Goal: Communication & Community: Share content

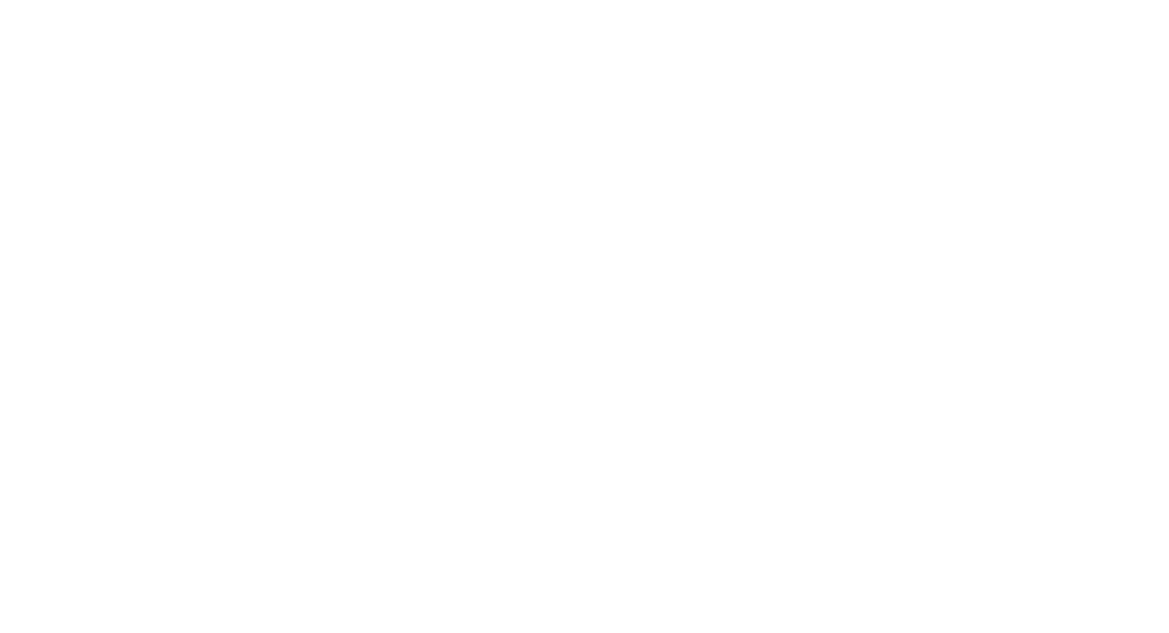
select select "*"
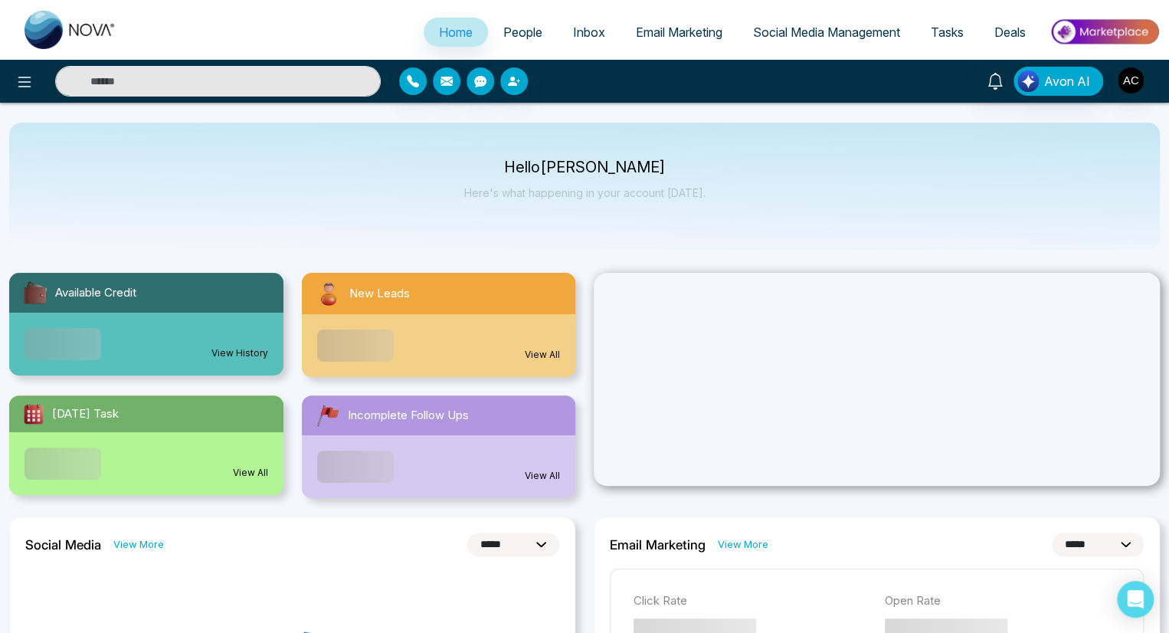
click at [512, 32] on span "People" at bounding box center [522, 32] width 39 height 15
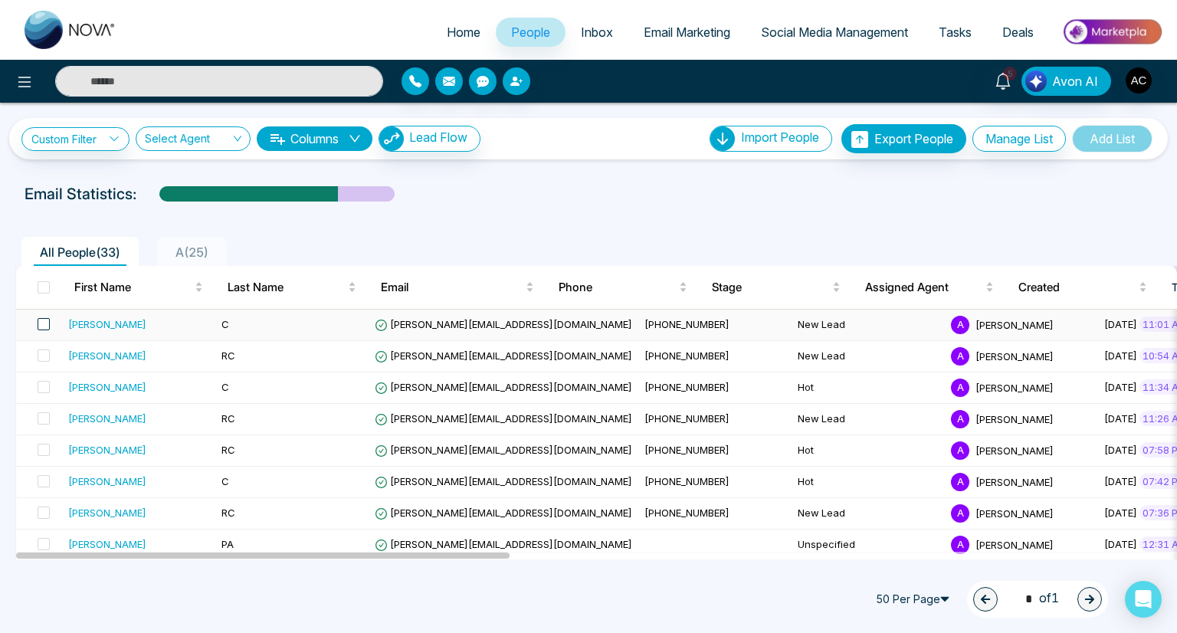
click at [43, 323] on span at bounding box center [44, 324] width 12 height 12
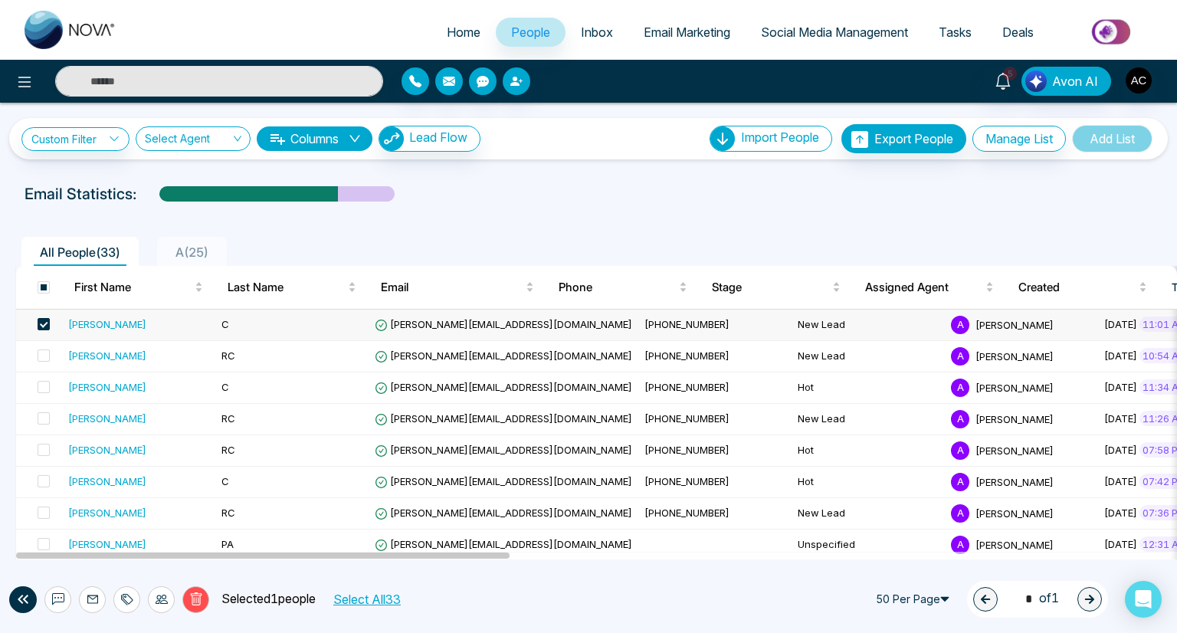
click at [57, 598] on icon at bounding box center [58, 599] width 12 height 12
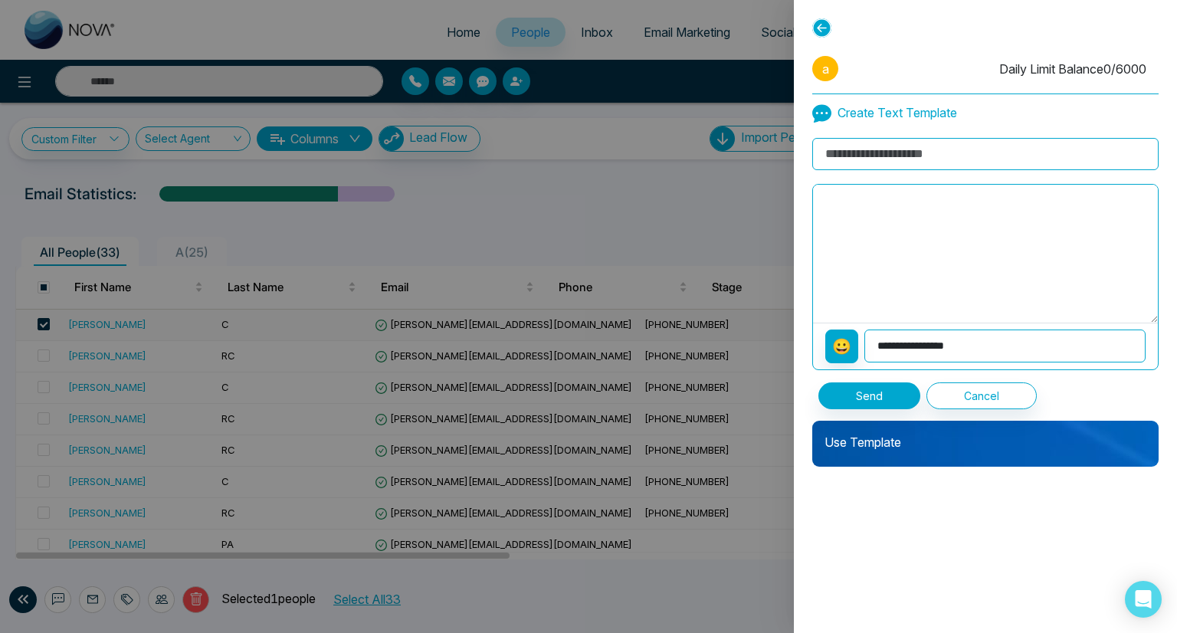
click at [985, 434] on p "Use Template" at bounding box center [985, 436] width 346 height 31
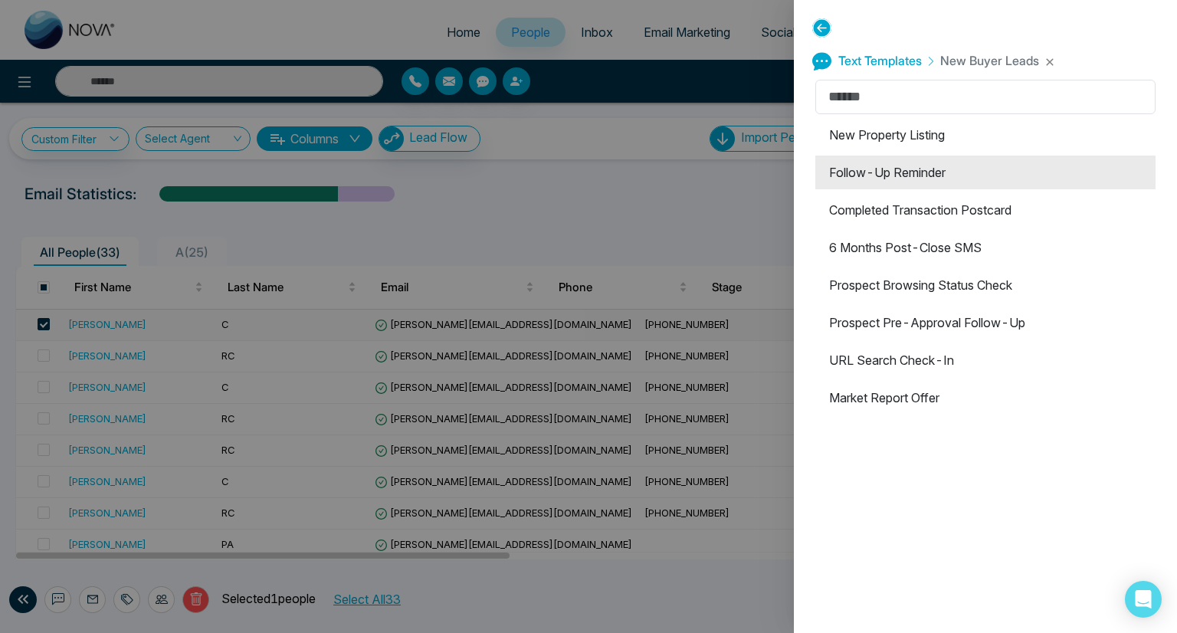
click at [981, 172] on li "Follow-Up Reminder" at bounding box center [985, 173] width 340 height 34
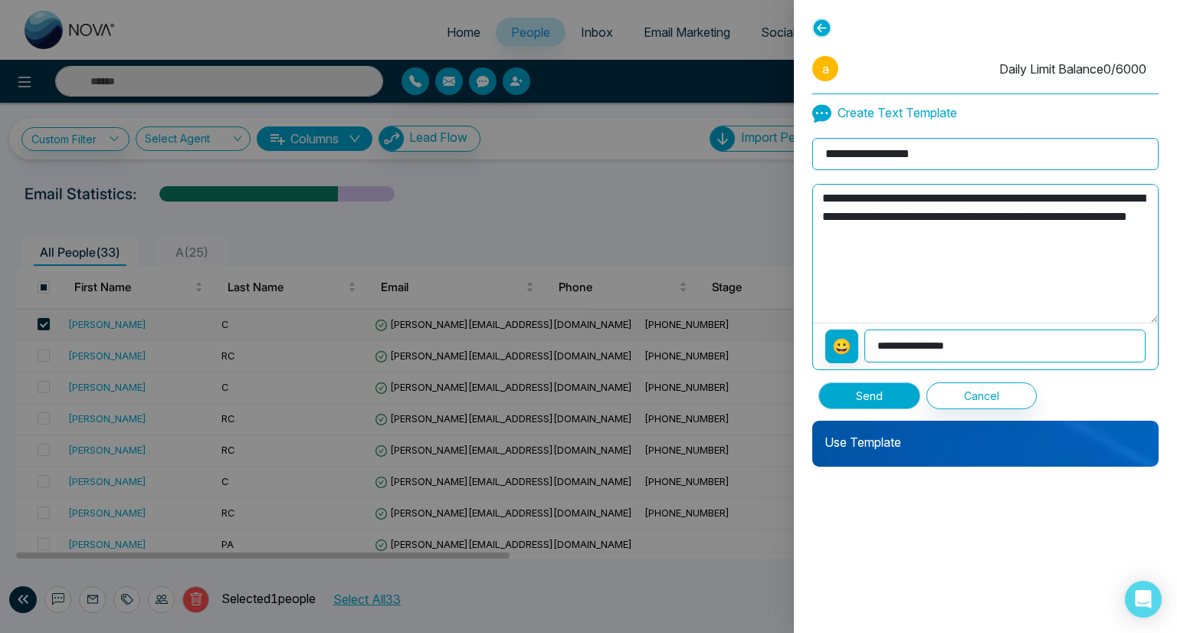
click at [868, 394] on button "Send" at bounding box center [869, 395] width 102 height 27
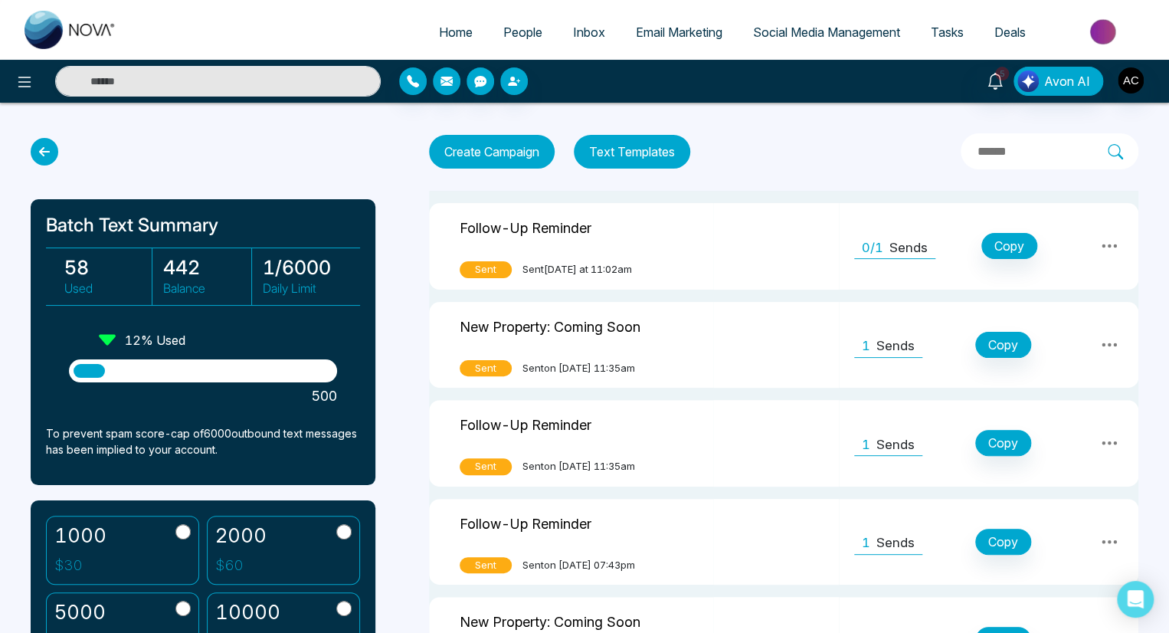
click at [44, 152] on icon at bounding box center [45, 152] width 28 height 28
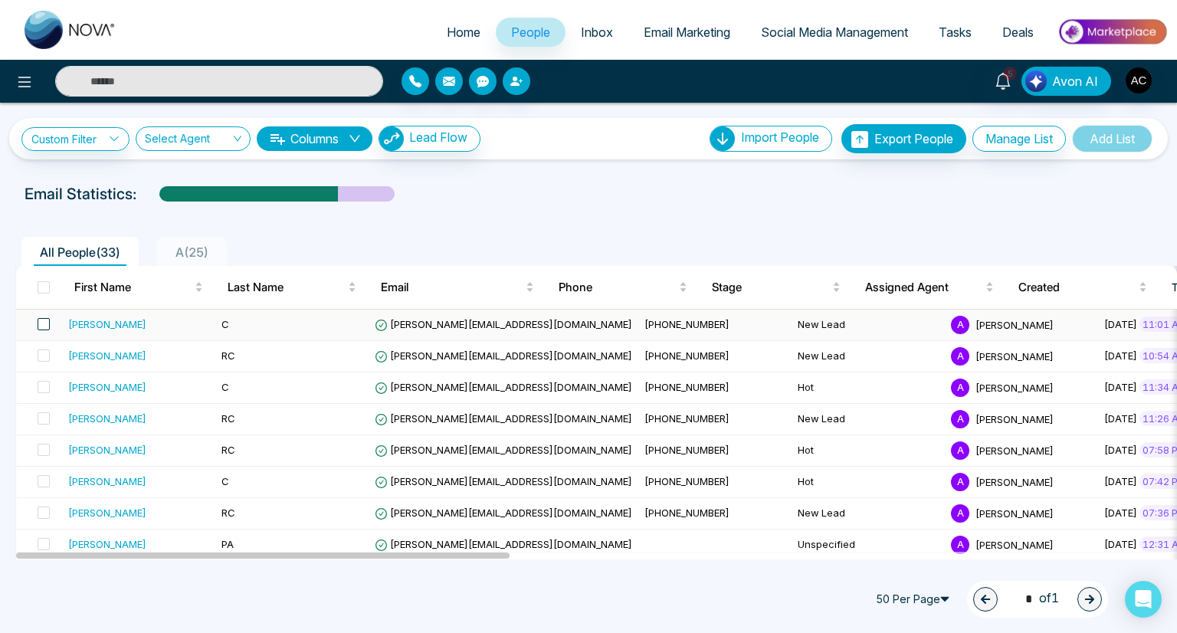
click at [43, 323] on span at bounding box center [44, 324] width 12 height 12
click at [57, 598] on icon at bounding box center [58, 599] width 12 height 12
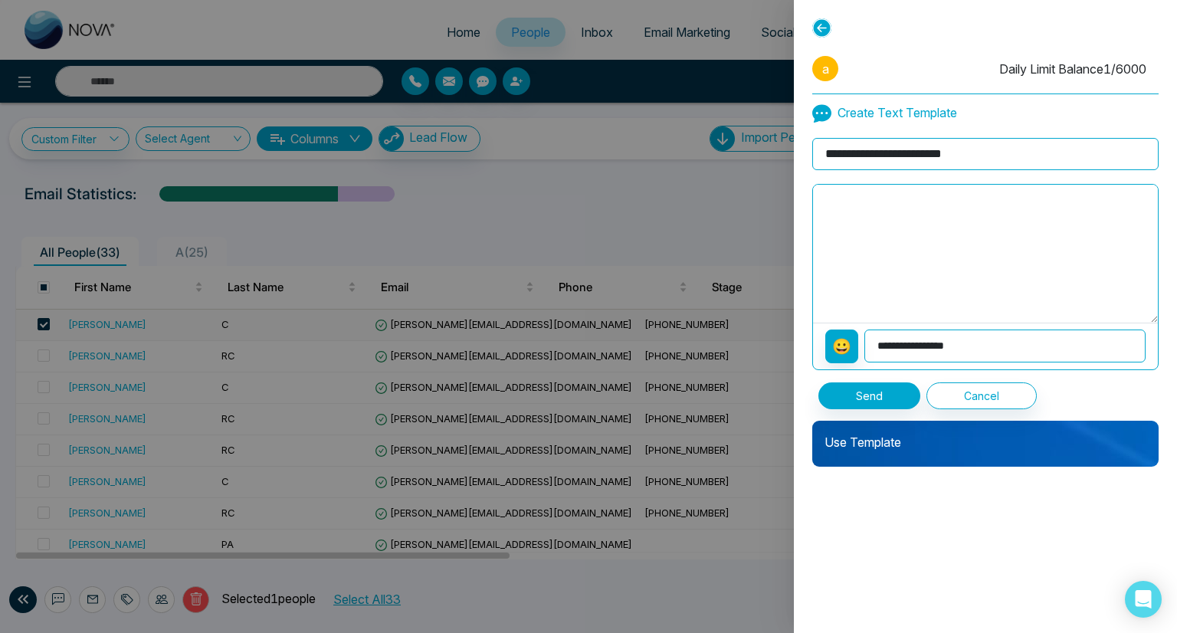
type input "**********"
type textarea "**********"
click at [868, 394] on button "Send" at bounding box center [869, 395] width 102 height 27
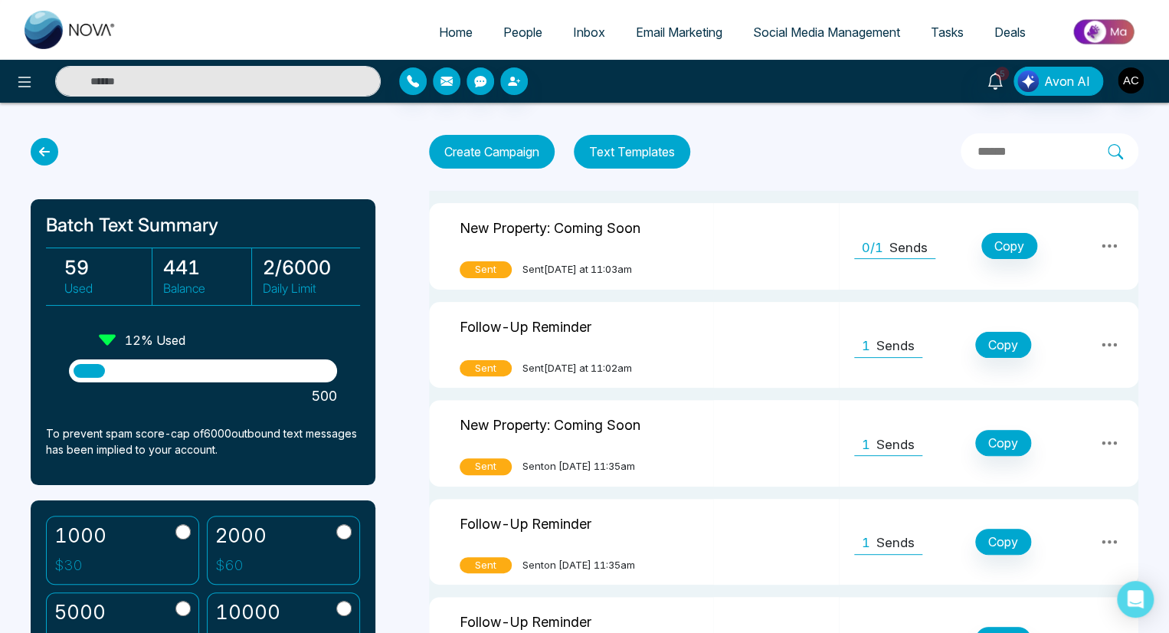
click at [44, 152] on icon at bounding box center [45, 152] width 28 height 28
